Goal: Transaction & Acquisition: Purchase product/service

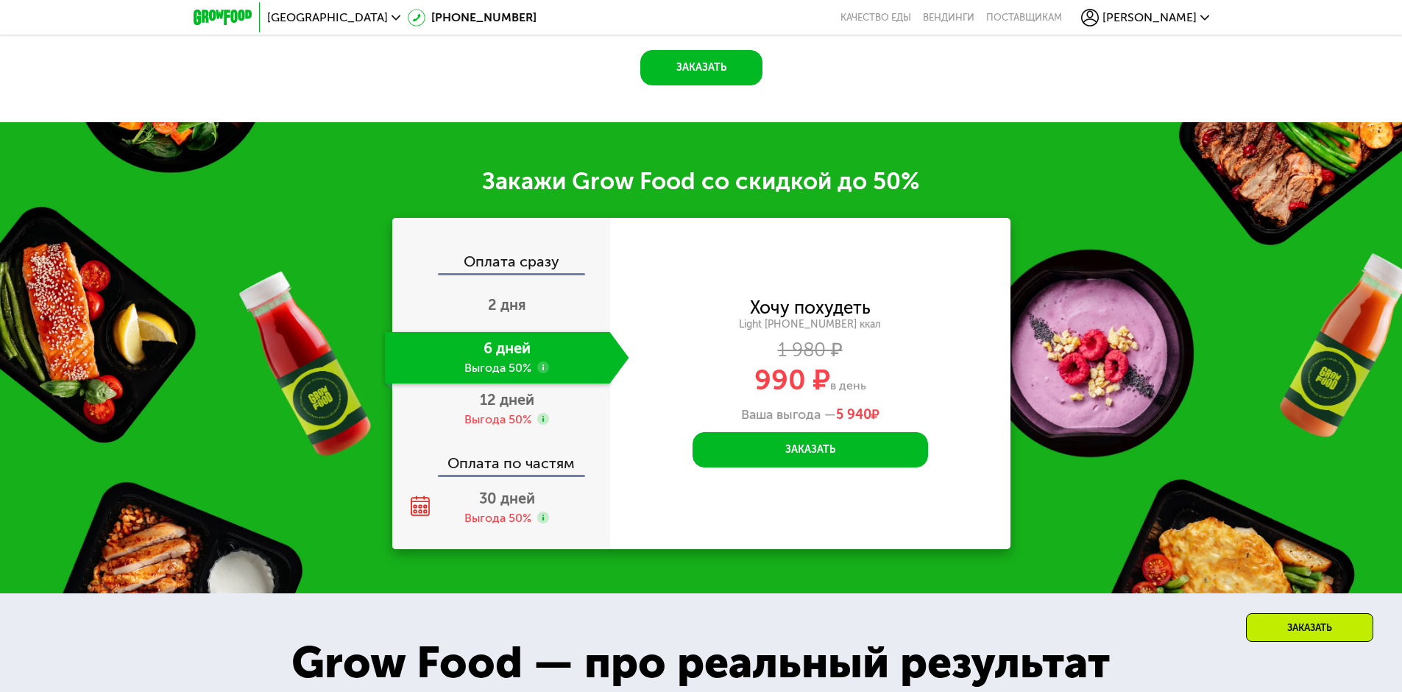
scroll to position [1987, 0]
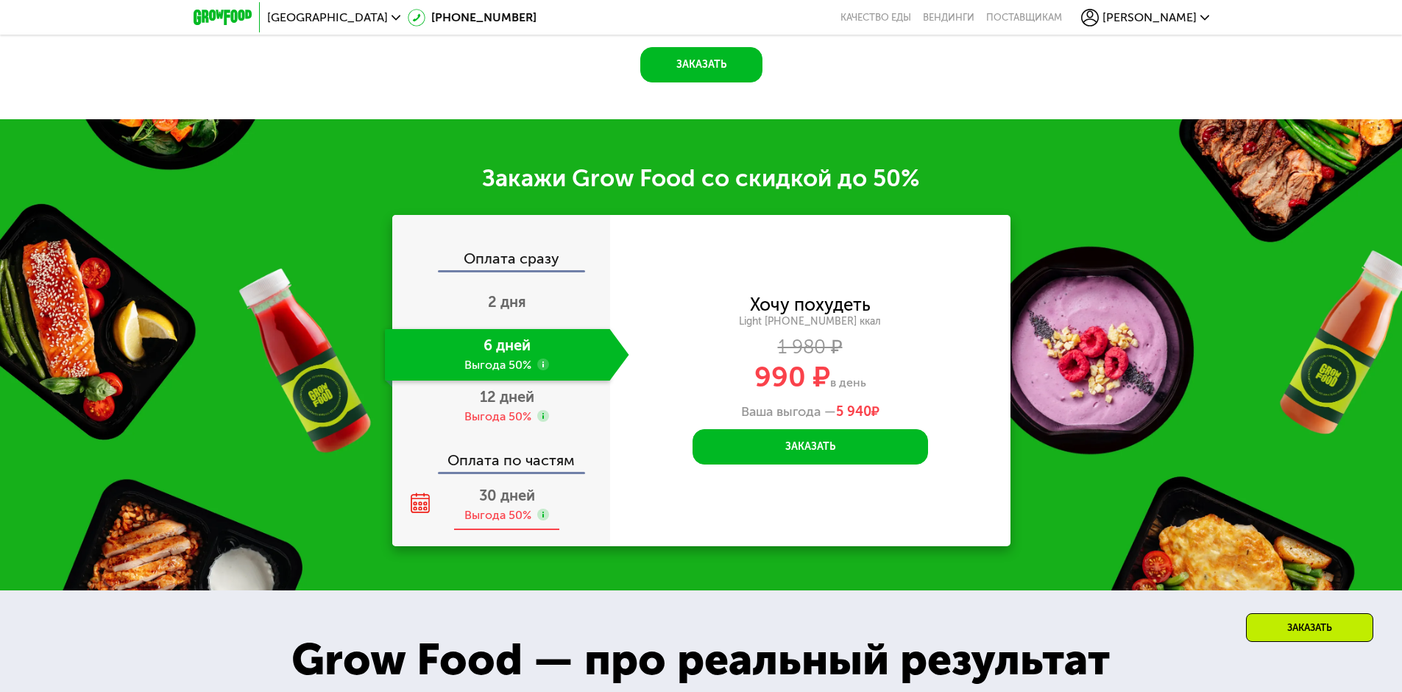
click at [492, 507] on div "Выгода 50%" at bounding box center [497, 515] width 67 height 16
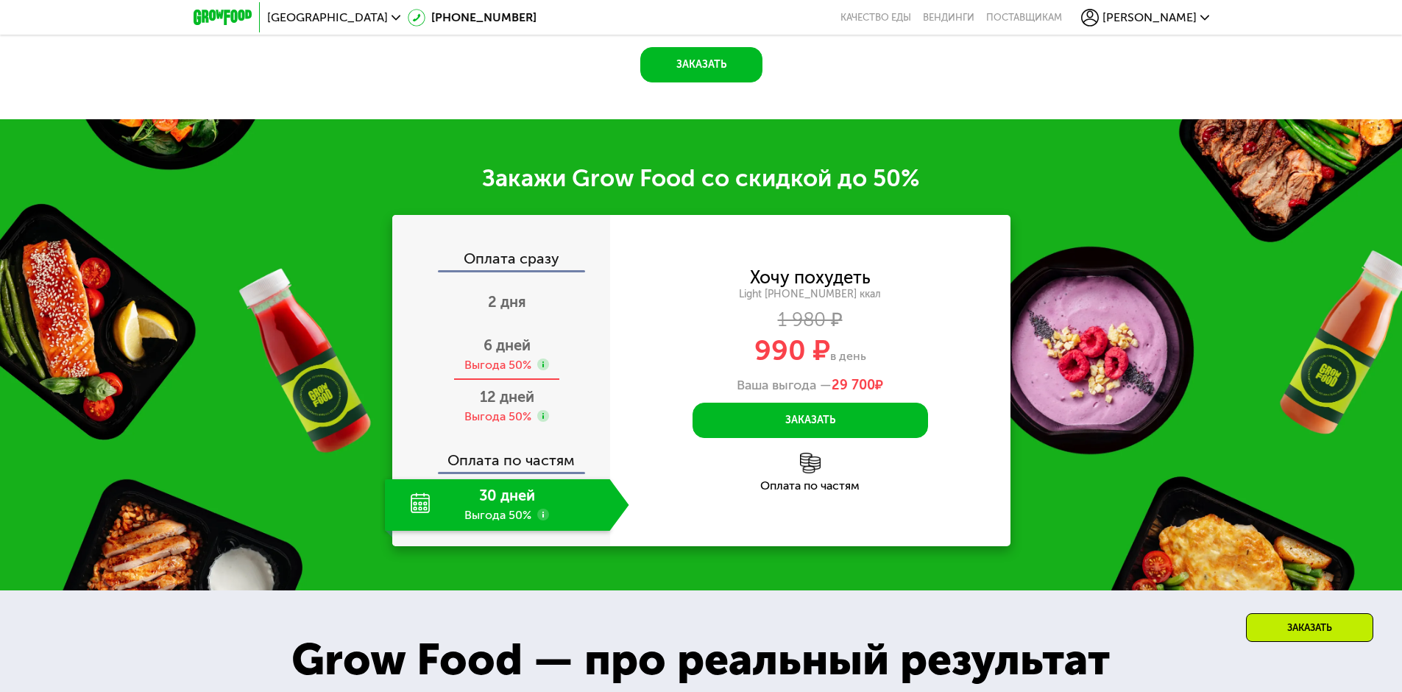
click at [526, 345] on div "6 дней Выгода 50%" at bounding box center [507, 355] width 244 height 52
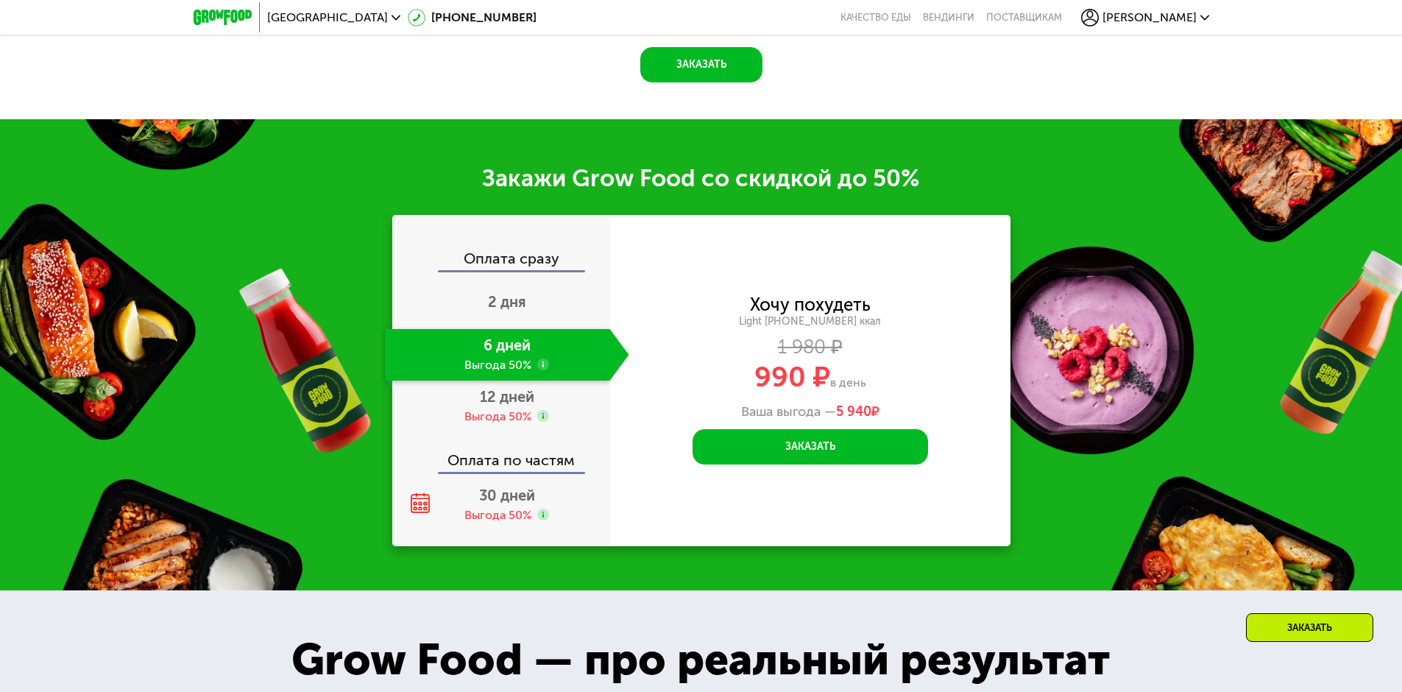
click at [555, 352] on div "6 дней Выгода 50%" at bounding box center [497, 355] width 225 height 52
click at [543, 358] on use at bounding box center [543, 364] width 12 height 12
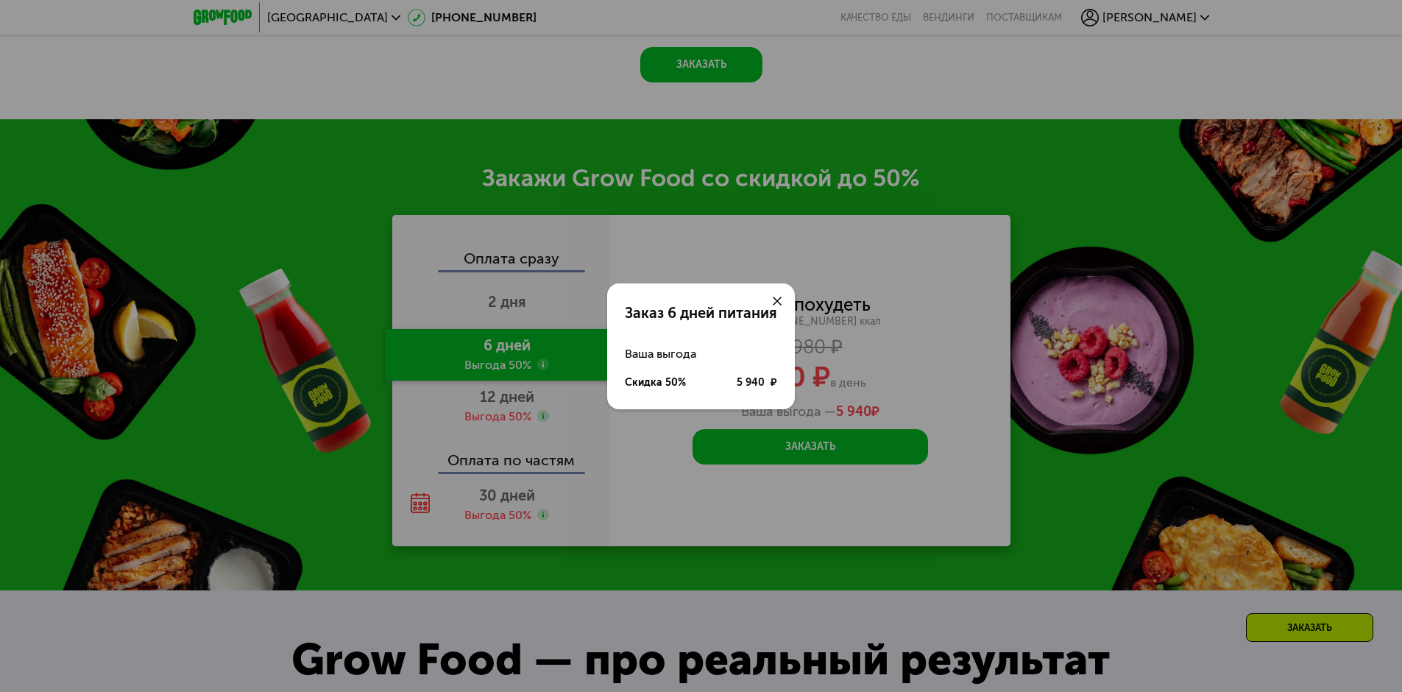
click at [777, 301] on use at bounding box center [777, 301] width 9 height 9
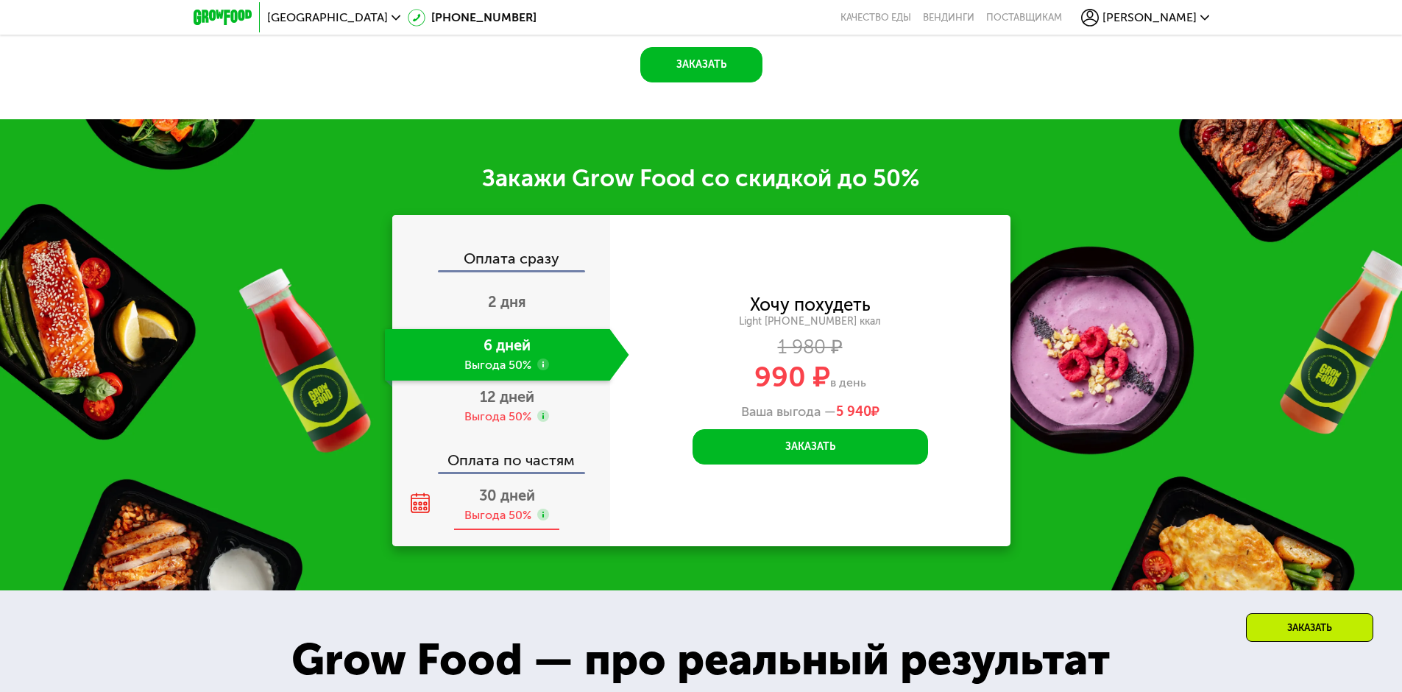
click at [419, 495] on use at bounding box center [420, 502] width 19 height 20
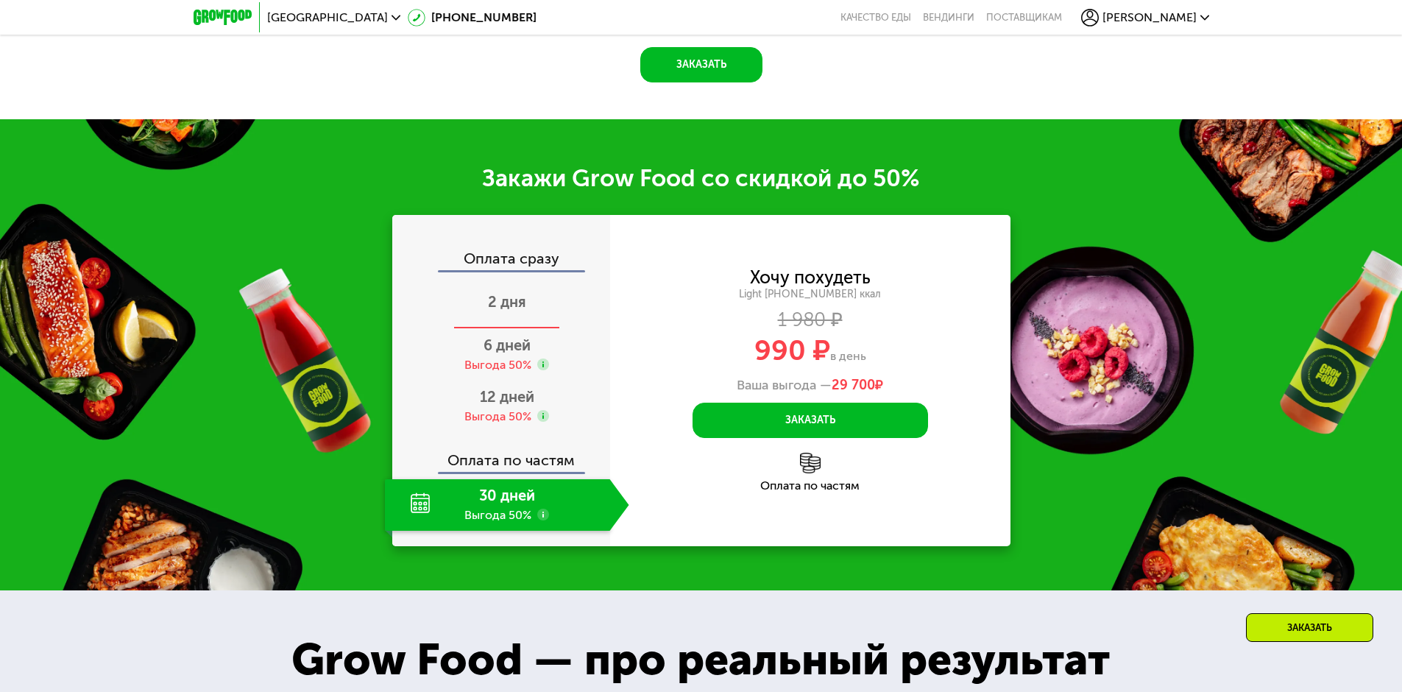
click at [508, 294] on span "2 дня" at bounding box center [507, 302] width 38 height 18
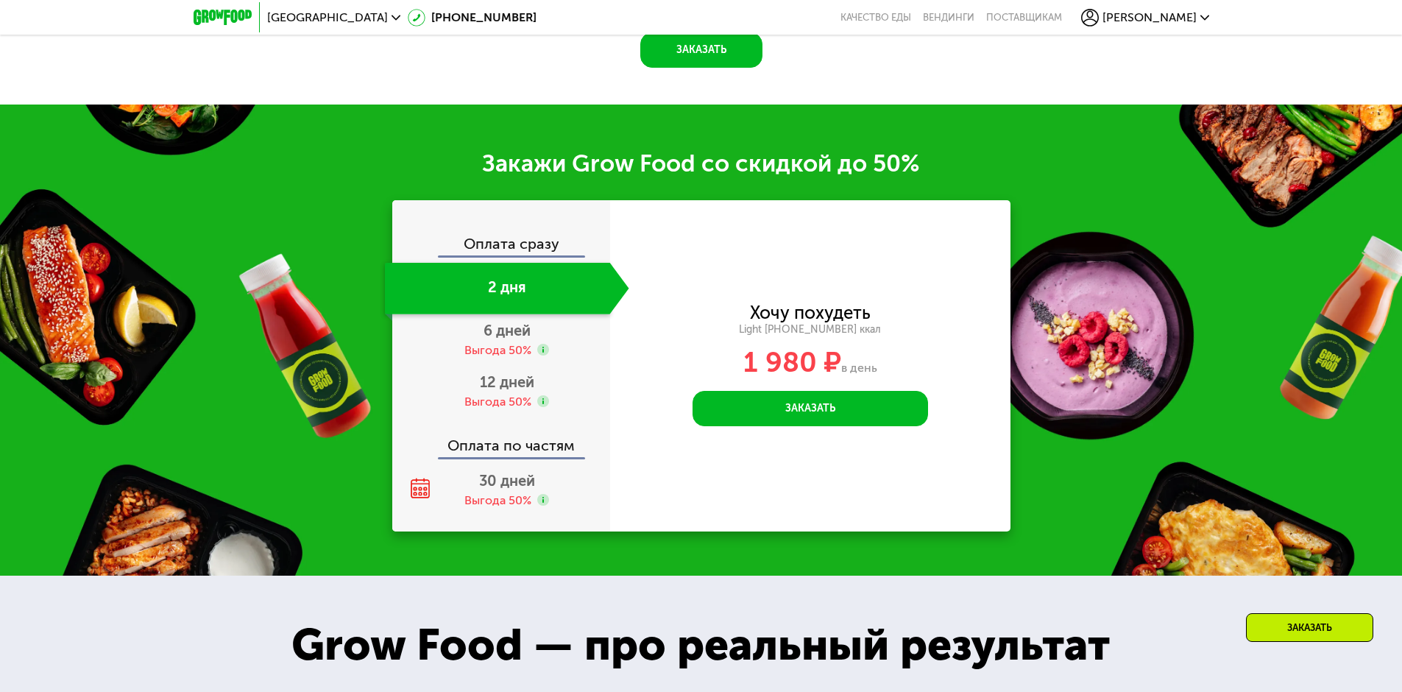
scroll to position [1894, 0]
click at [503, 337] on span "6 дней" at bounding box center [506, 331] width 47 height 18
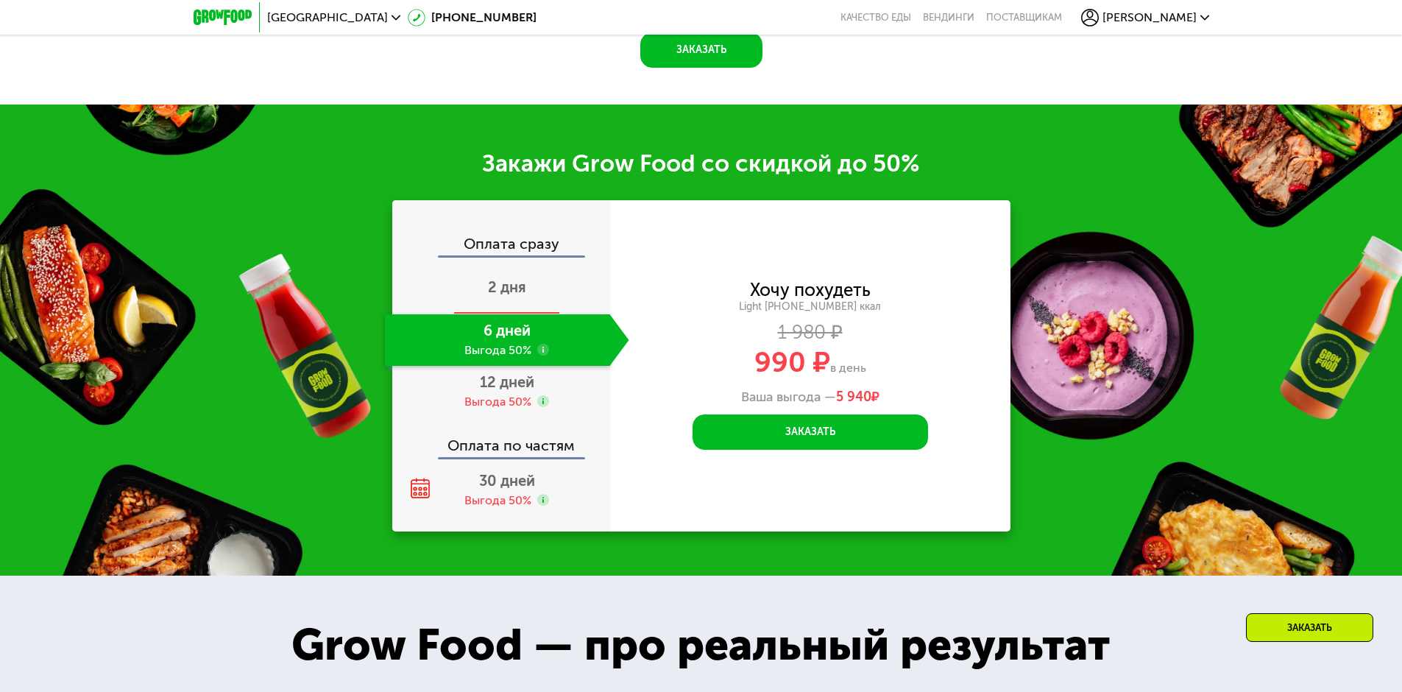
click at [515, 296] on span "2 дня" at bounding box center [507, 287] width 38 height 18
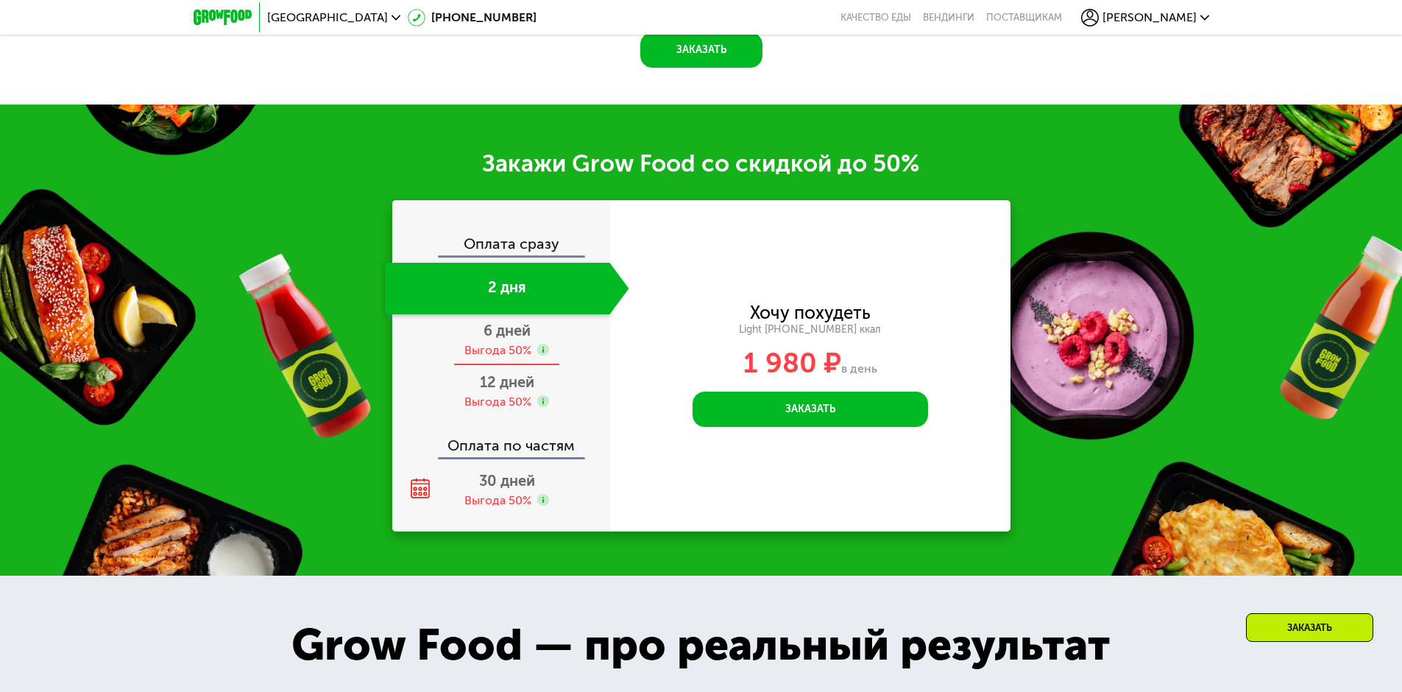
click at [494, 347] on div "Выгода 50%" at bounding box center [497, 350] width 67 height 16
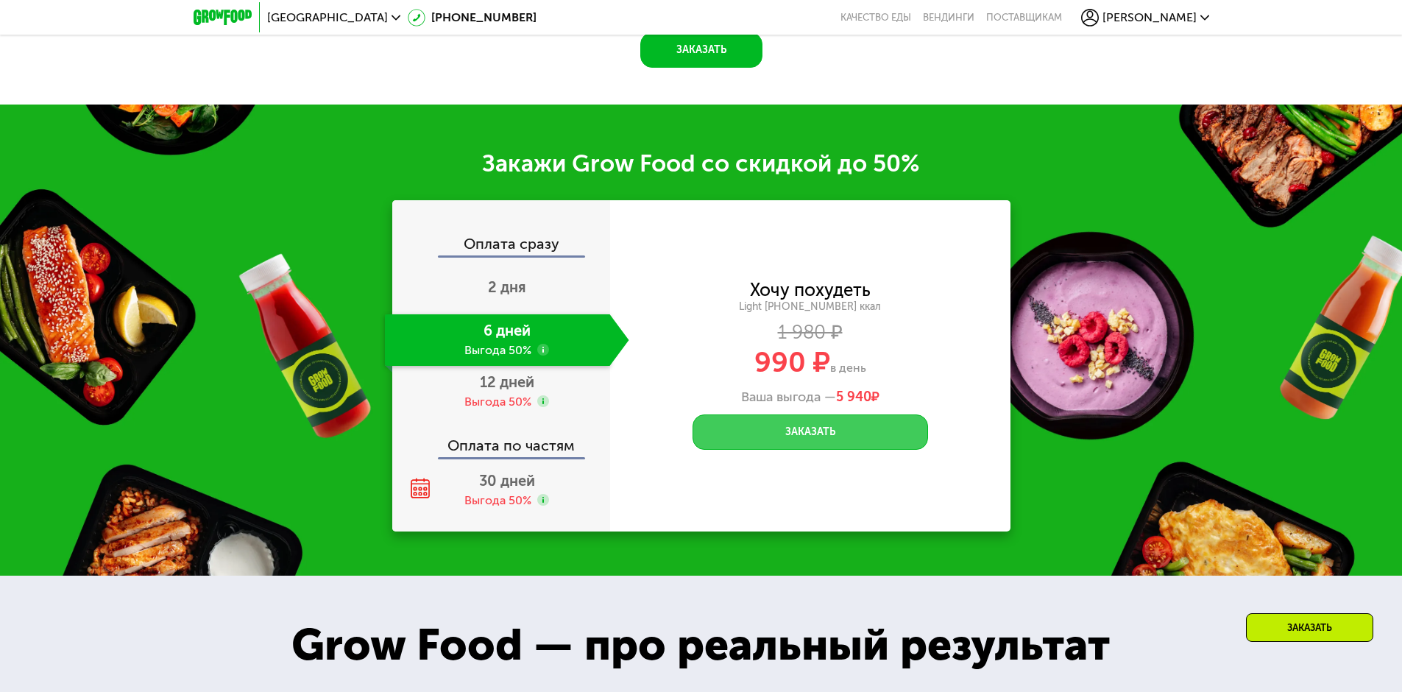
click at [804, 438] on button "Заказать" at bounding box center [809, 431] width 235 height 35
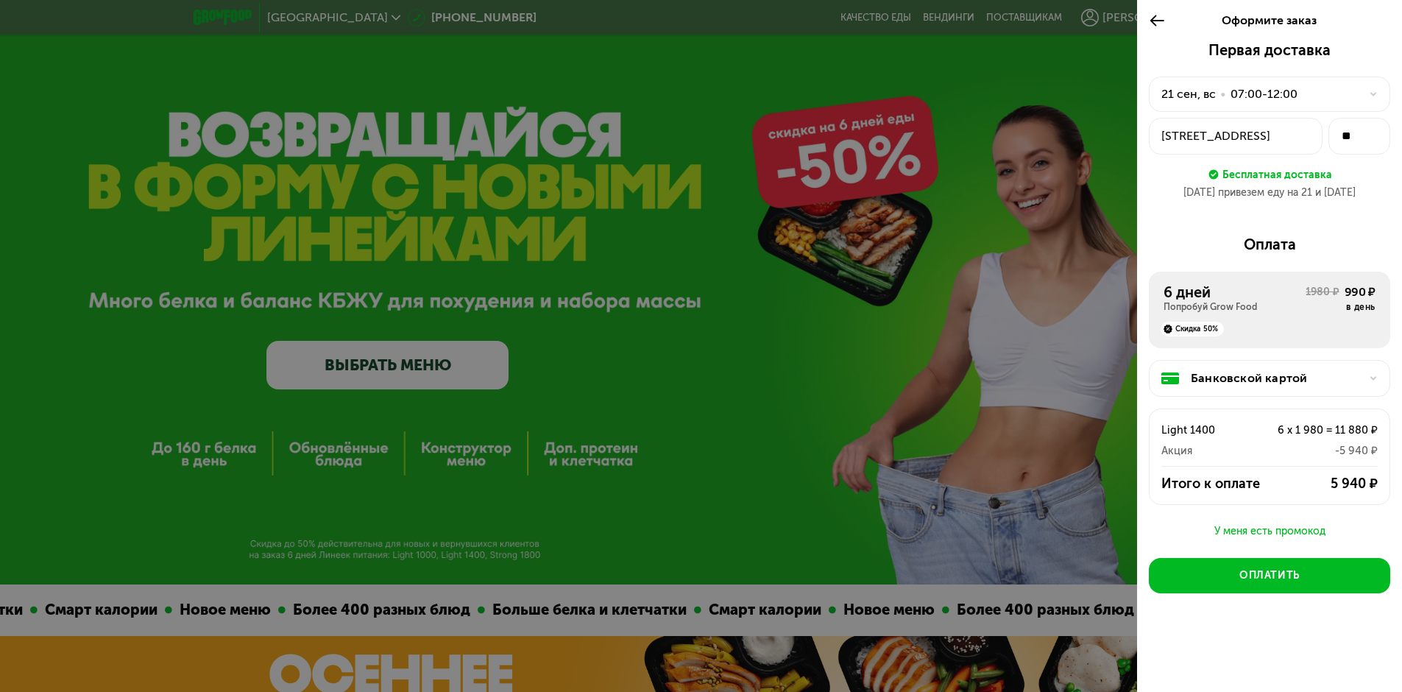
click at [1269, 138] on div "[STREET_ADDRESS]" at bounding box center [1235, 136] width 149 height 18
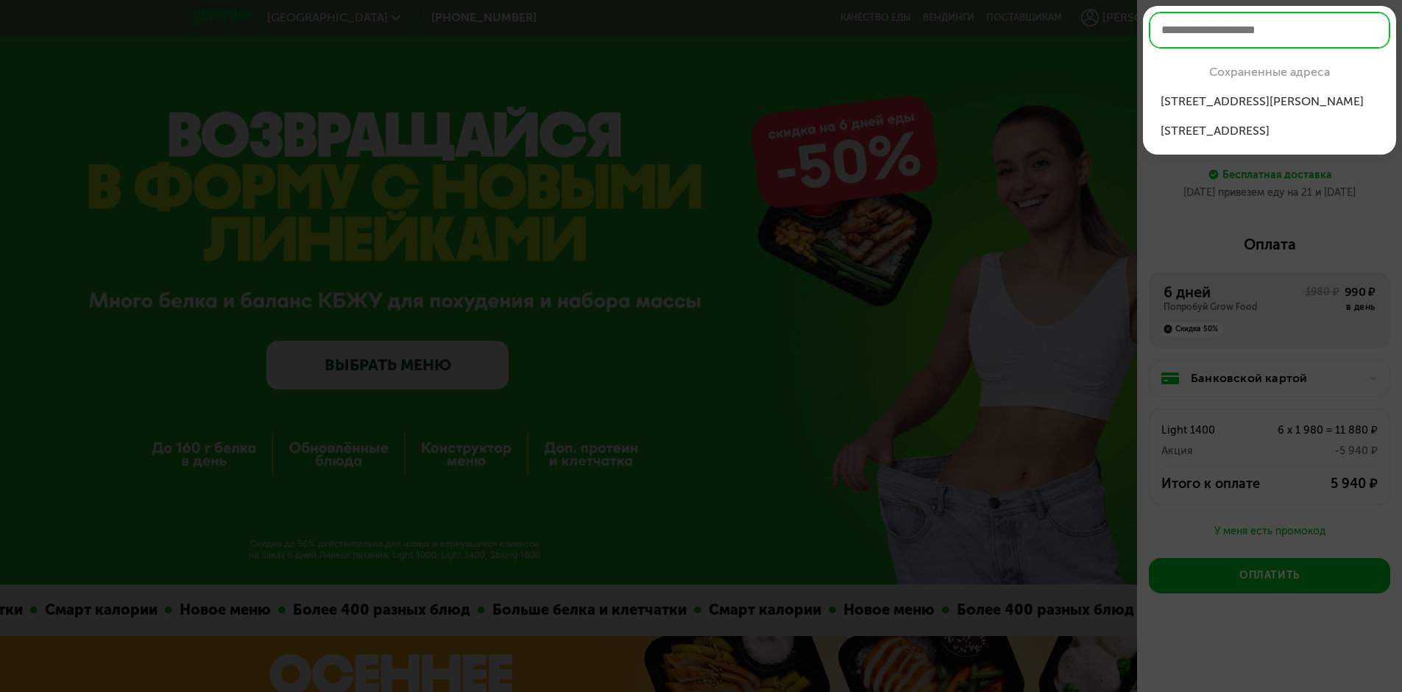
click at [1272, 102] on div "[STREET_ADDRESS][PERSON_NAME]" at bounding box center [1269, 102] width 218 height 18
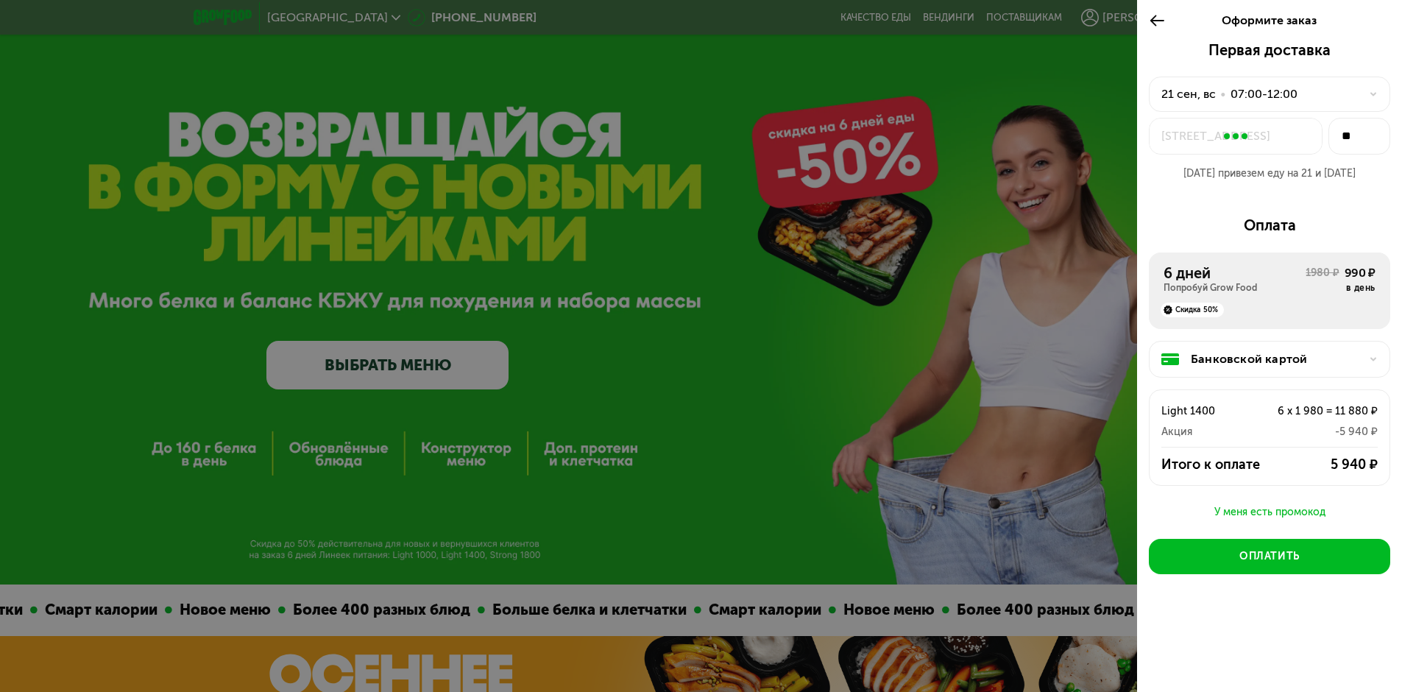
type input "***"
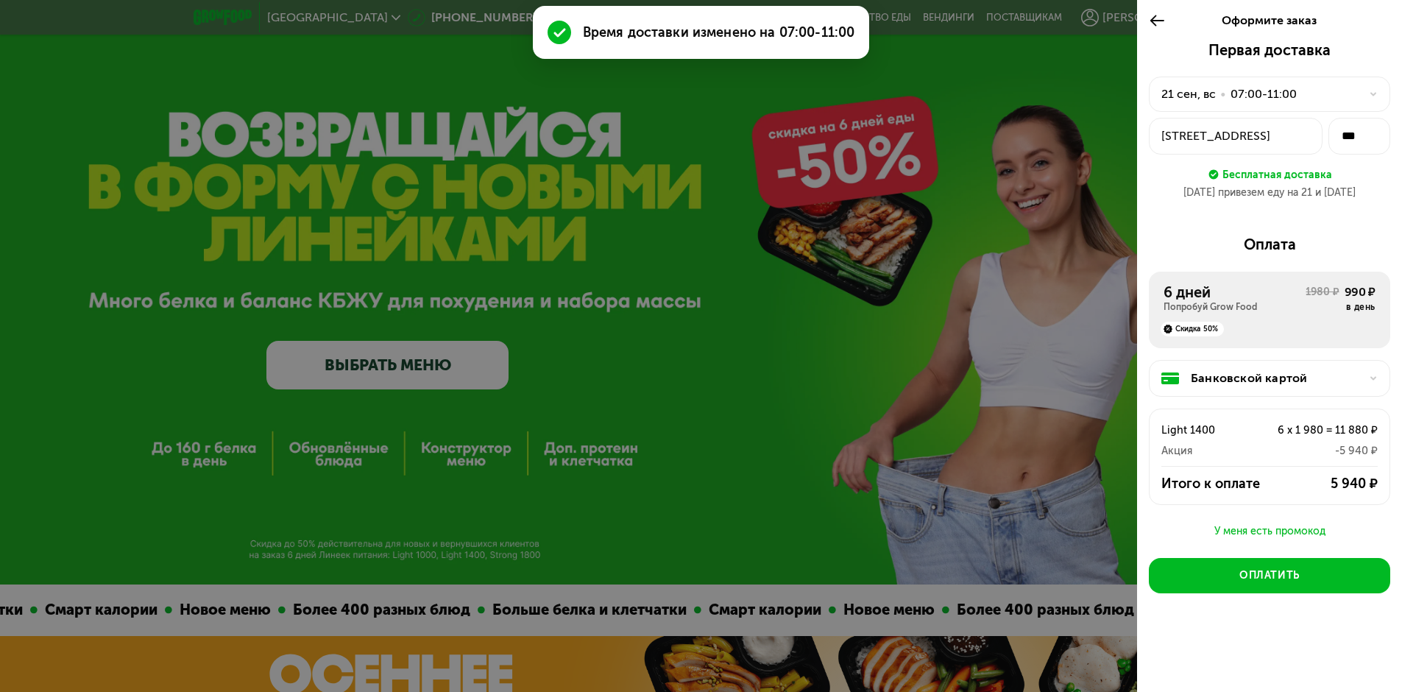
click at [1303, 89] on div "21 сен, вс • 07:00-11:00" at bounding box center [1260, 94] width 199 height 18
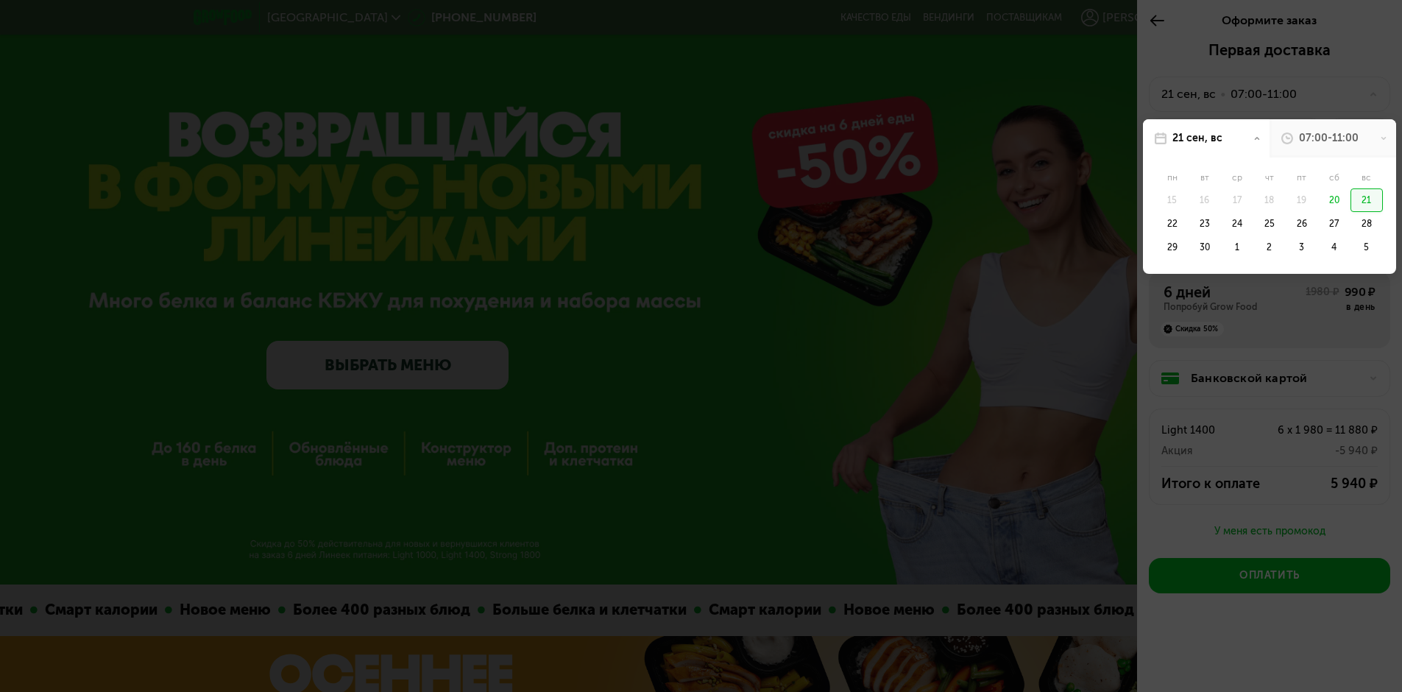
click at [1334, 202] on div "20" at bounding box center [1334, 200] width 32 height 24
click at [1372, 191] on div "21" at bounding box center [1366, 200] width 32 height 24
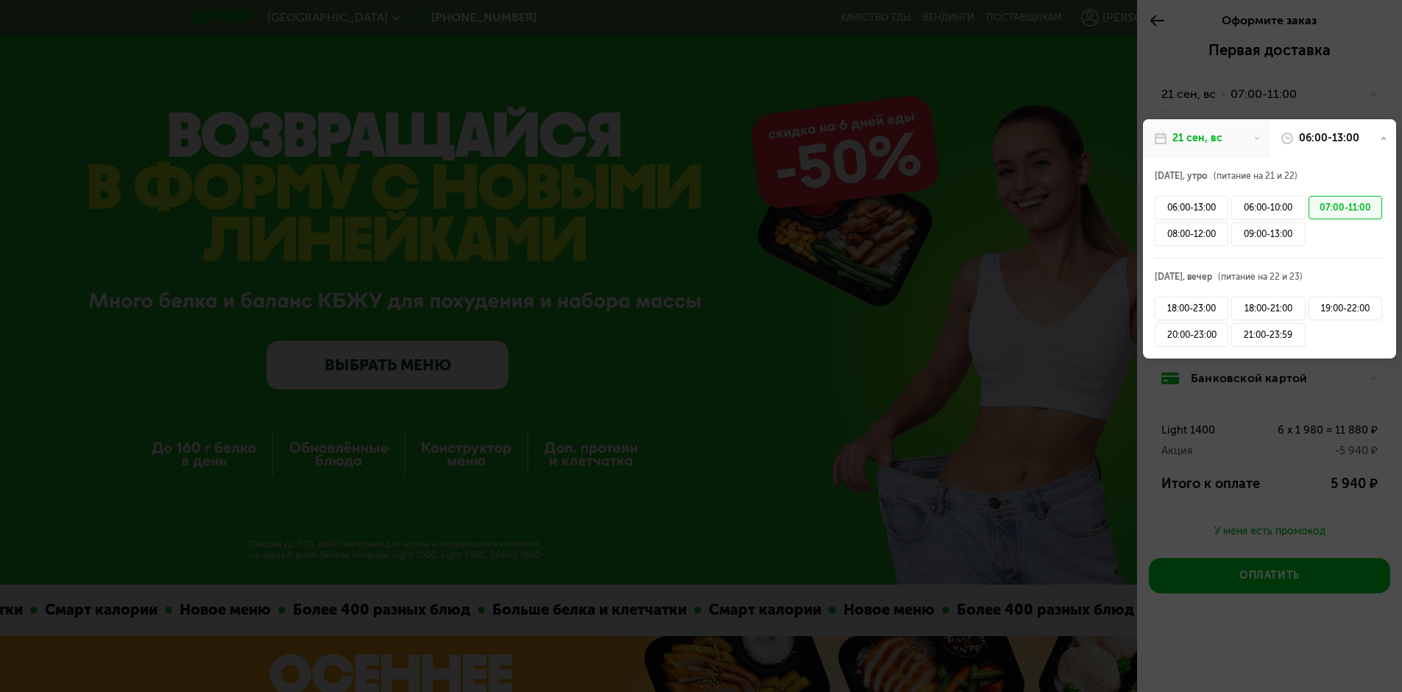
click at [1329, 234] on div "06:00-13:00 06:00-10:00 07:00-11:00 08:00-12:00 09:00-13:00" at bounding box center [1269, 220] width 233 height 53
click at [1339, 206] on div "07:00-11:00" at bounding box center [1345, 208] width 74 height 24
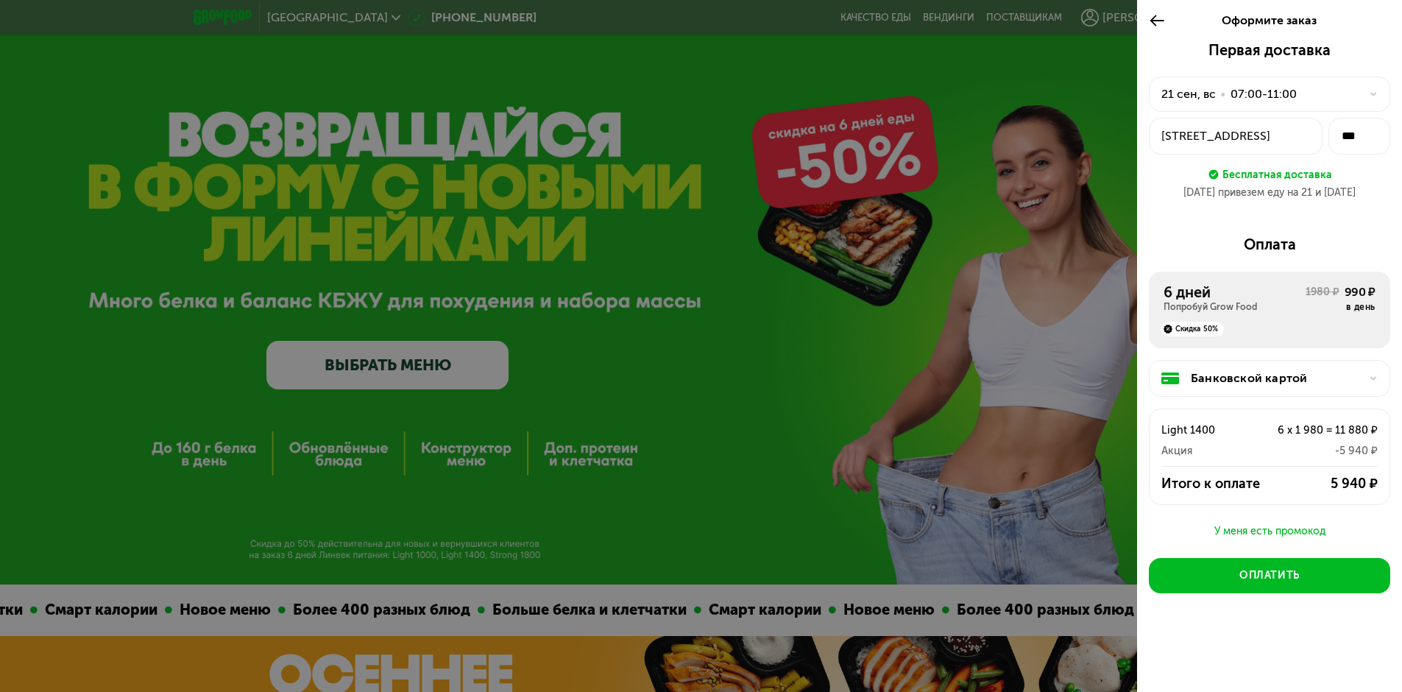
click at [1229, 375] on div "Банковской картой" at bounding box center [1275, 378] width 169 height 18
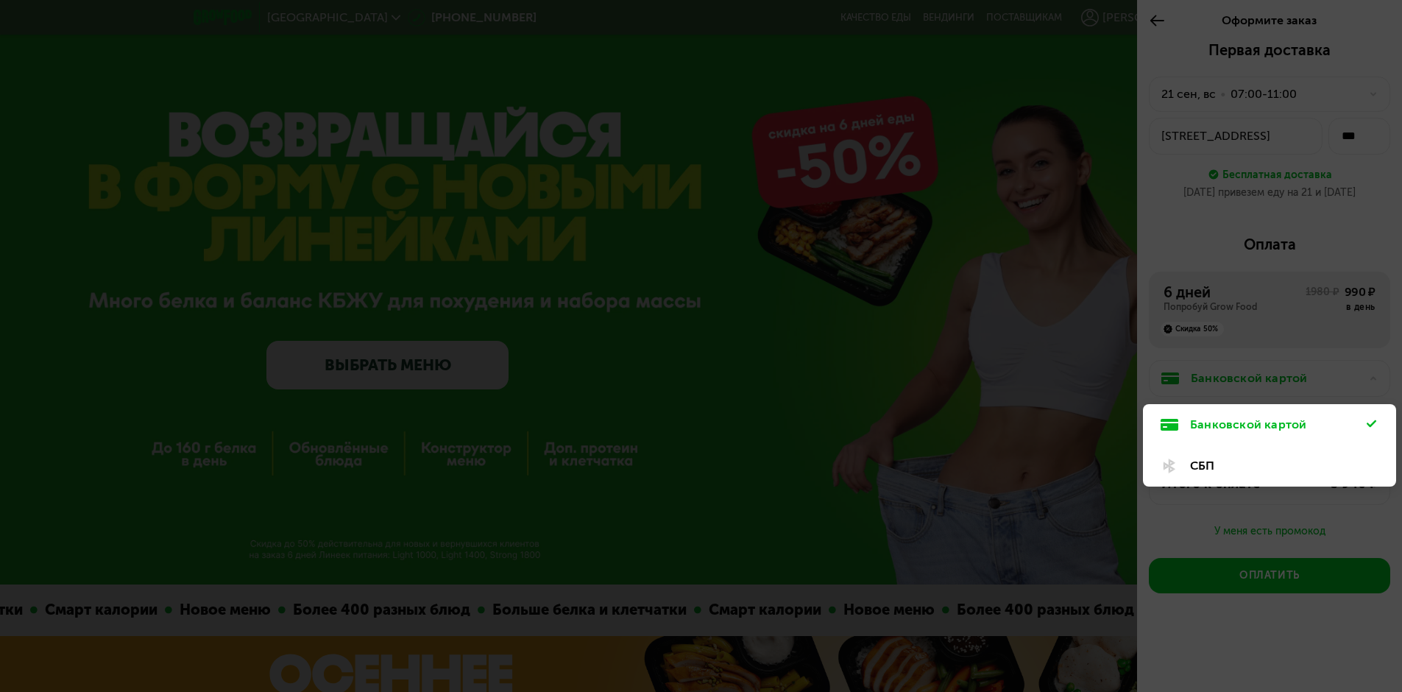
click at [1264, 565] on div at bounding box center [701, 346] width 1402 height 692
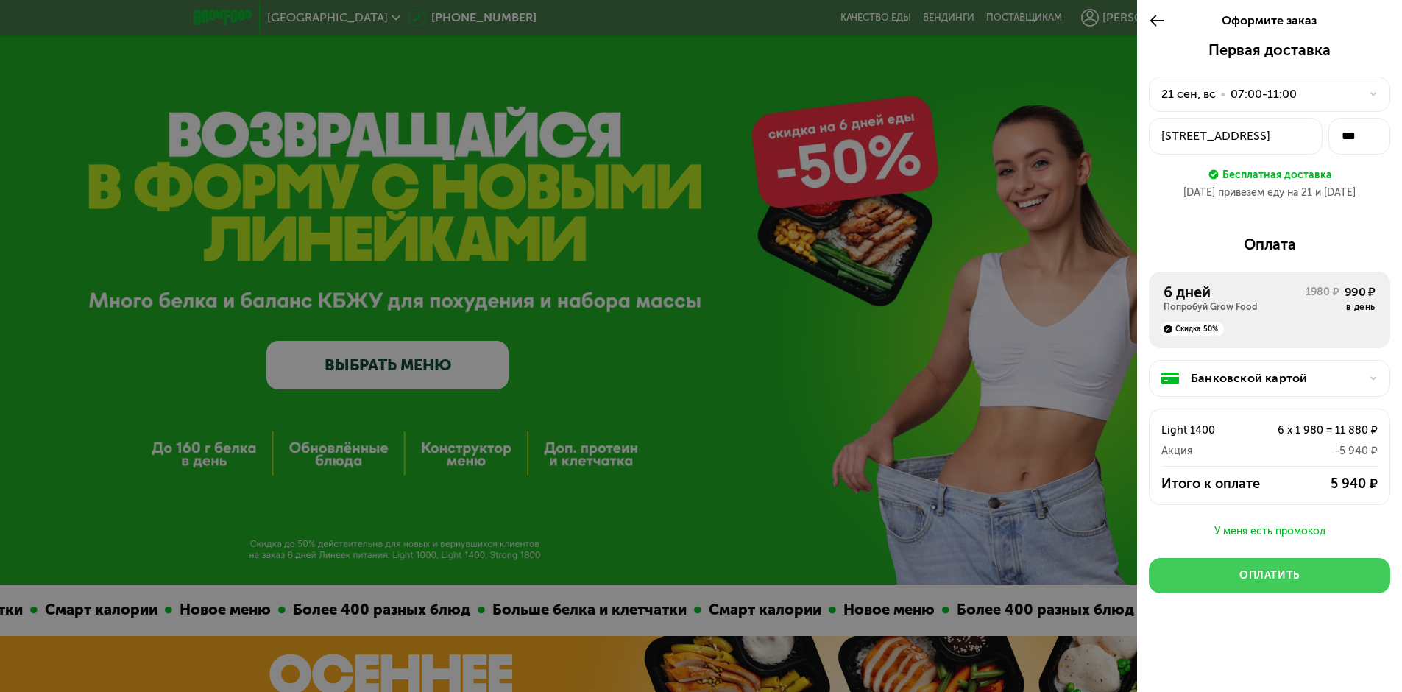
click at [1266, 574] on div "Оплатить" at bounding box center [1269, 575] width 60 height 15
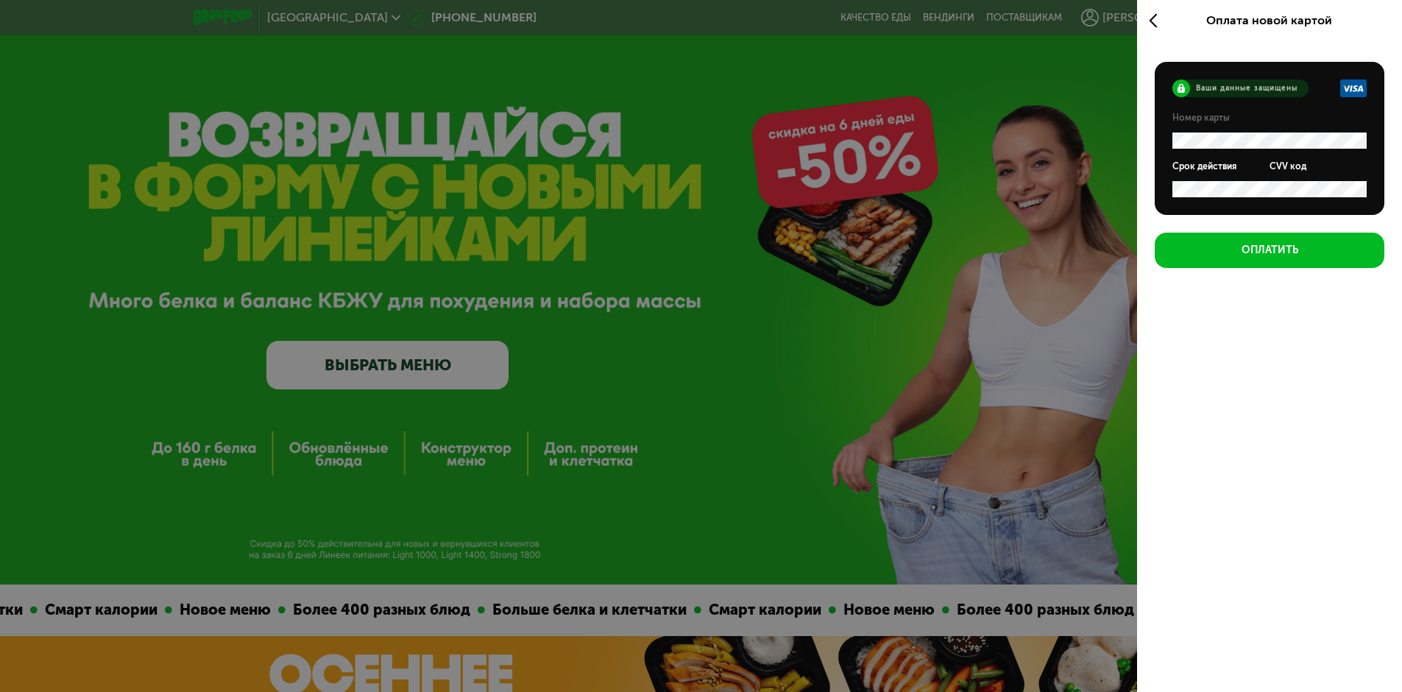
click at [1152, 19] on use at bounding box center [1152, 21] width 7 height 14
